Goal: Find contact information: Find contact information

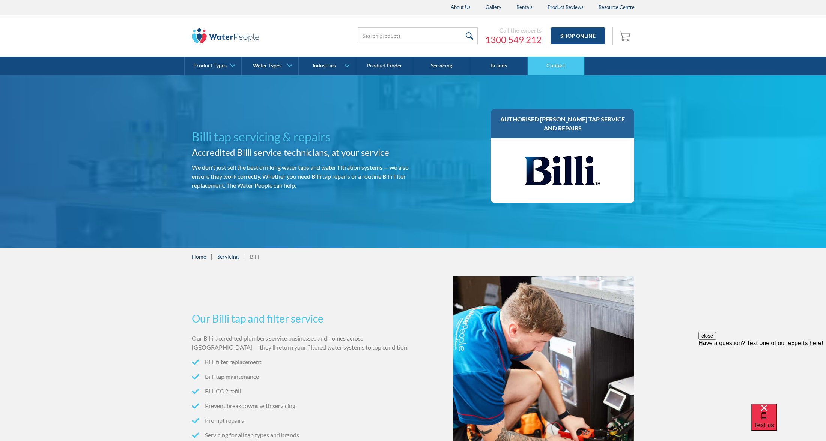
click at [544, 65] on link "Contact" at bounding box center [555, 66] width 57 height 19
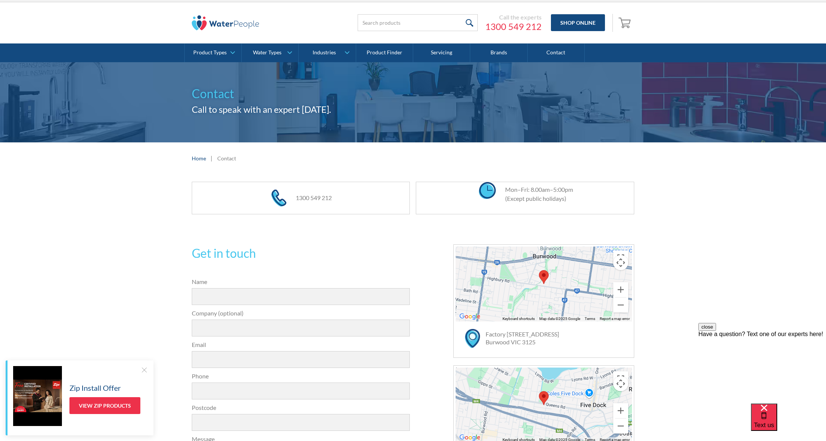
scroll to position [5, 0]
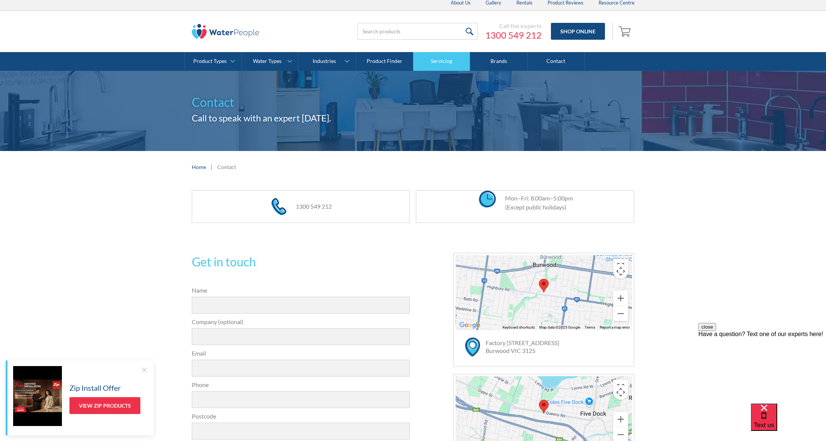
click at [445, 60] on link "Servicing" at bounding box center [441, 61] width 57 height 19
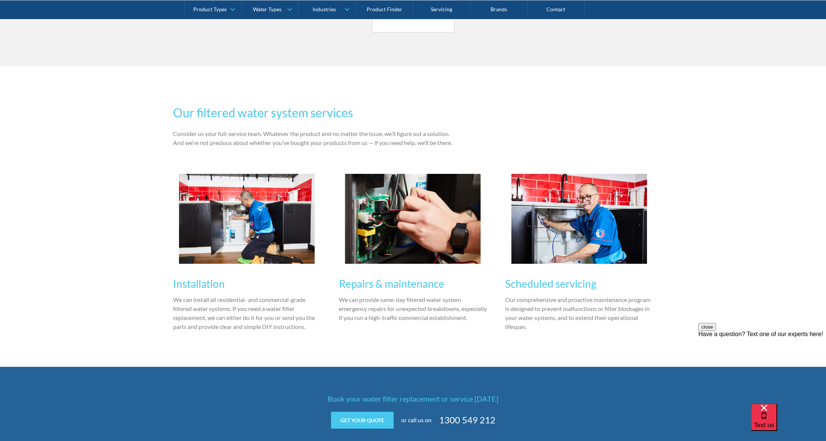
scroll to position [765, 0]
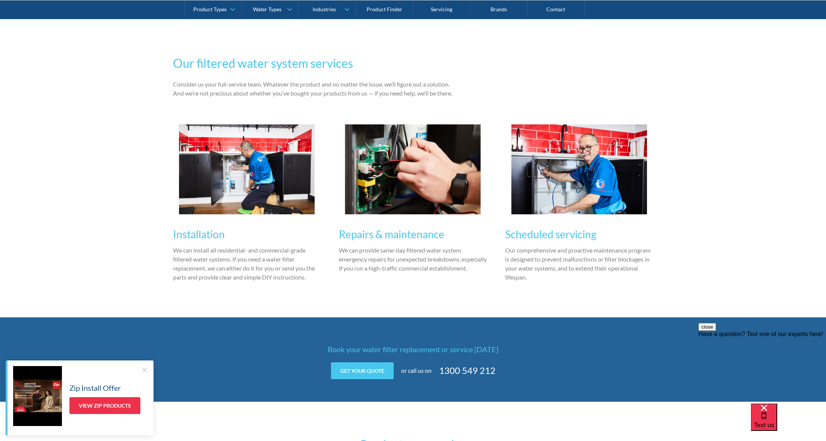
click at [409, 198] on img at bounding box center [413, 170] width 136 height 90
click at [767, 213] on div "Our filtered water system services Consider us your full-service team. Whatever…" at bounding box center [413, 167] width 826 height 301
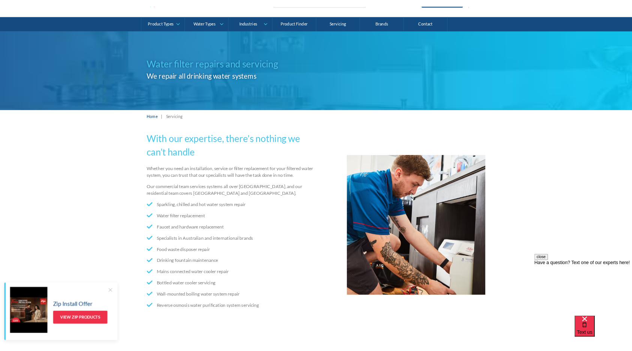
scroll to position [0, 0]
